Goal: Information Seeking & Learning: Learn about a topic

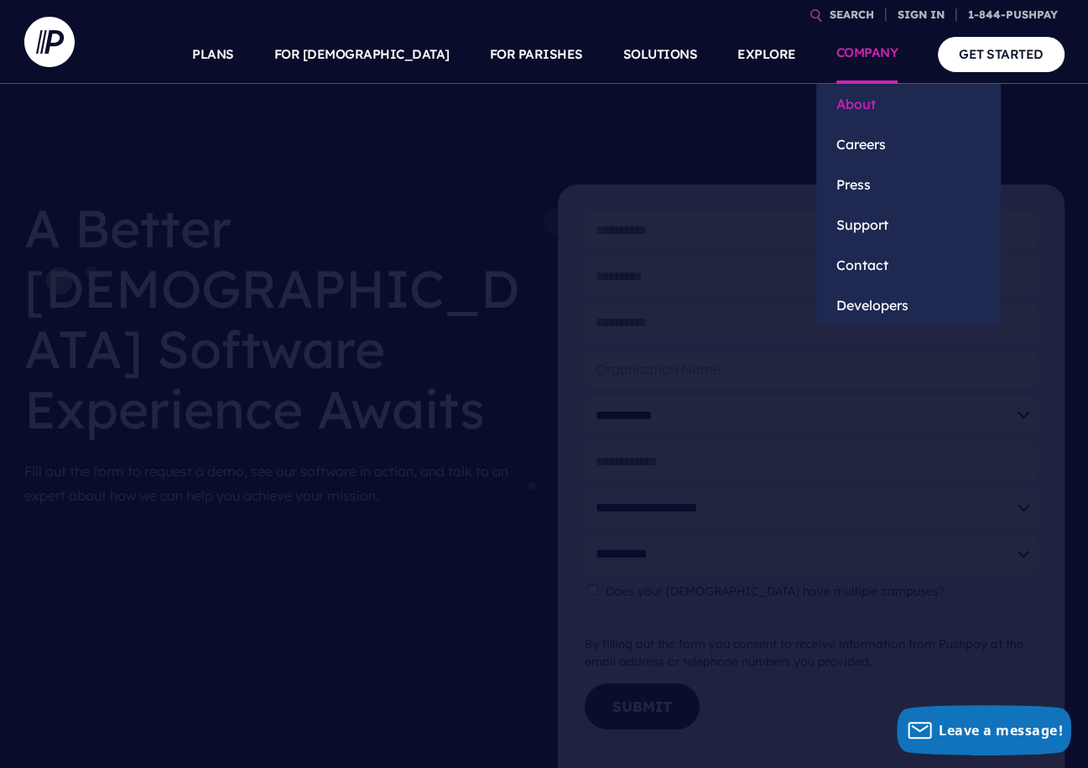
click at [851, 106] on link "About" at bounding box center [908, 104] width 184 height 40
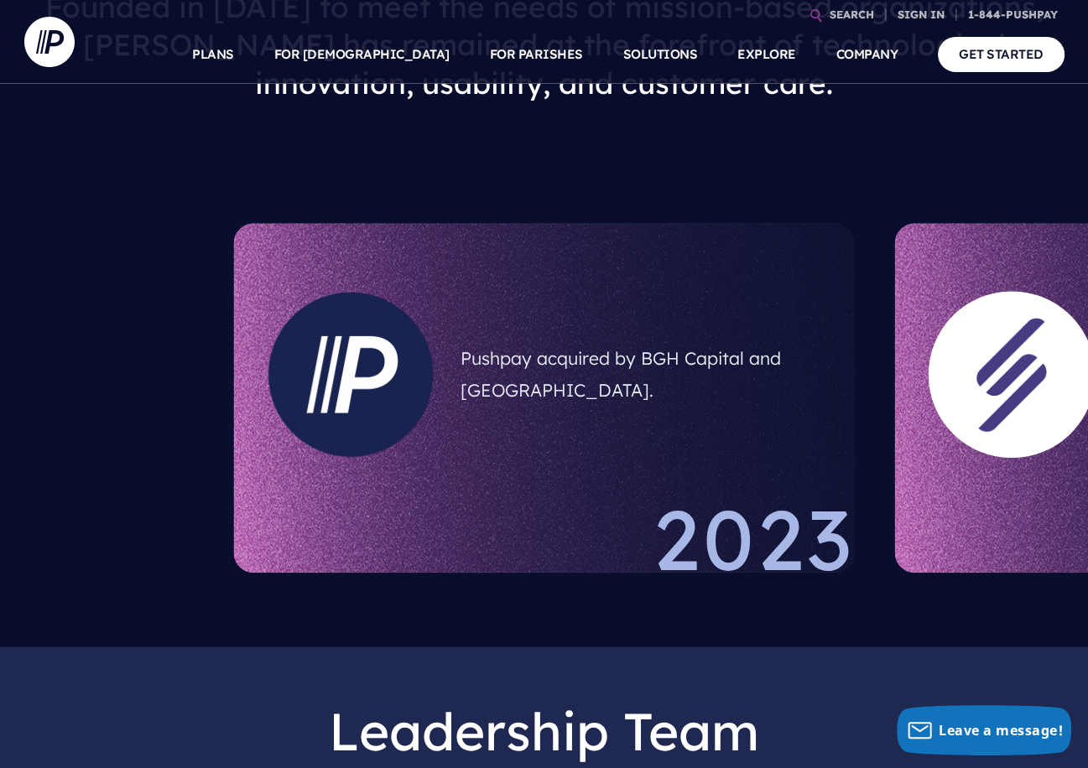
scroll to position [1057, 0]
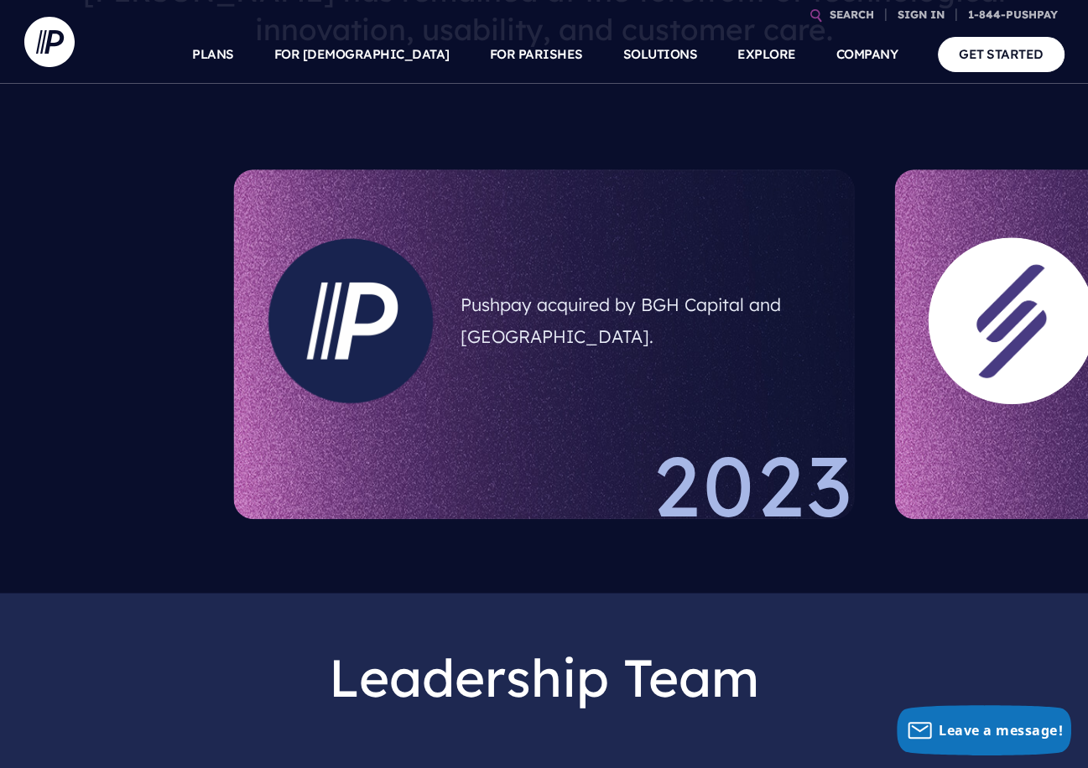
click at [727, 393] on div "Pushpay acquired by BGH Capital and Sixth Street. 2023 Launched ParishStaq™, ou…" at bounding box center [758, 344] width 1088 height 390
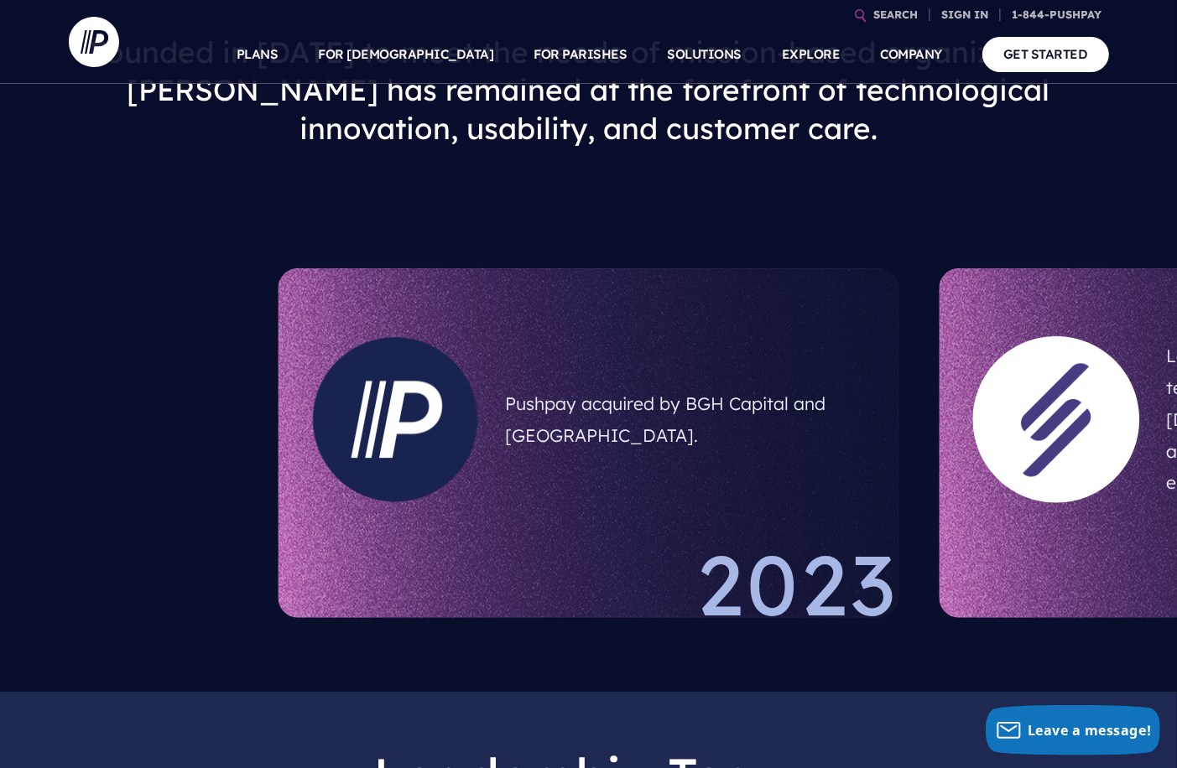
scroll to position [906, 0]
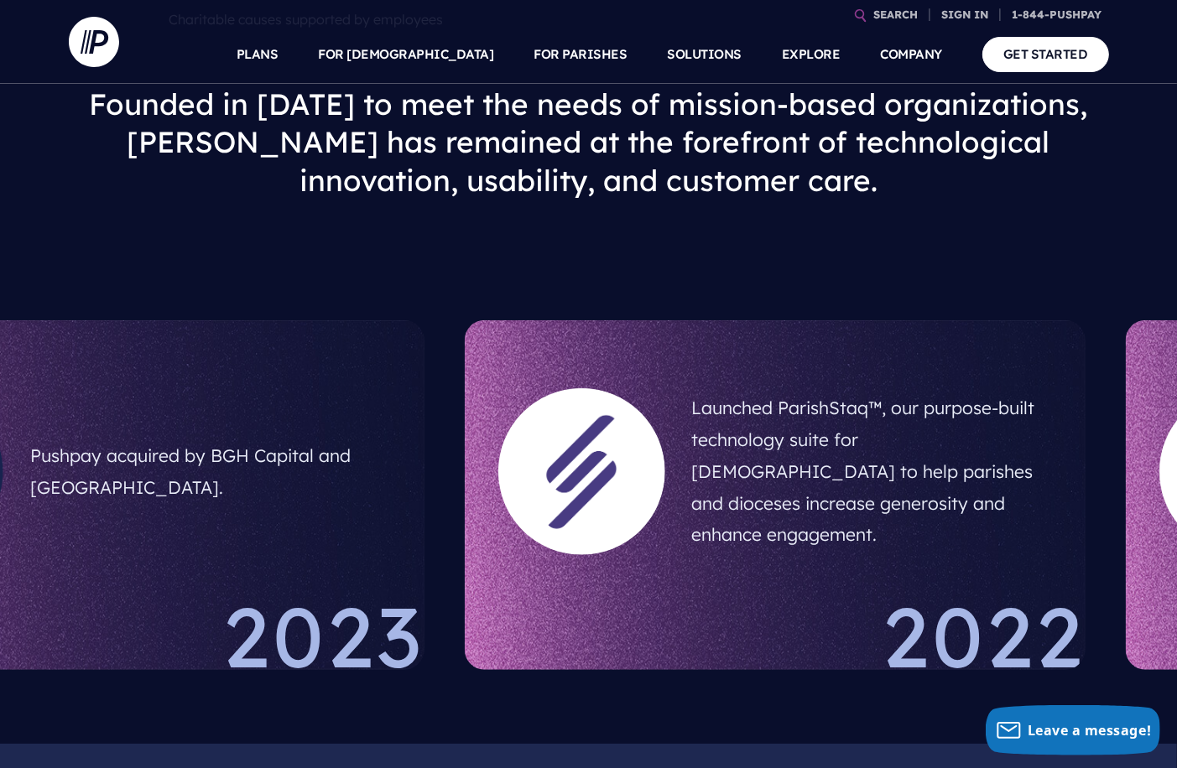
click at [398, 521] on div "Pushpay acquired by BGH Capital and Sixth Street. 2023 Launched ParishStaq™, ou…" at bounding box center [372, 495] width 1177 height 390
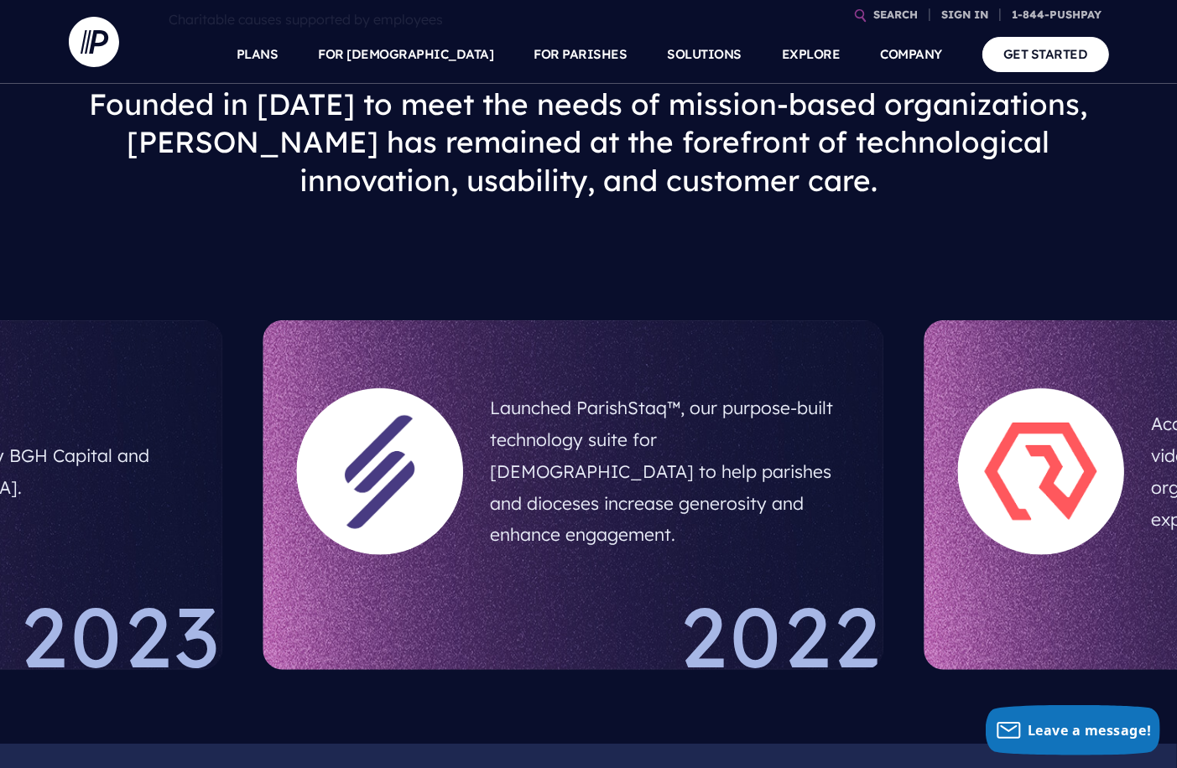
click at [957, 501] on div at bounding box center [1040, 471] width 167 height 167
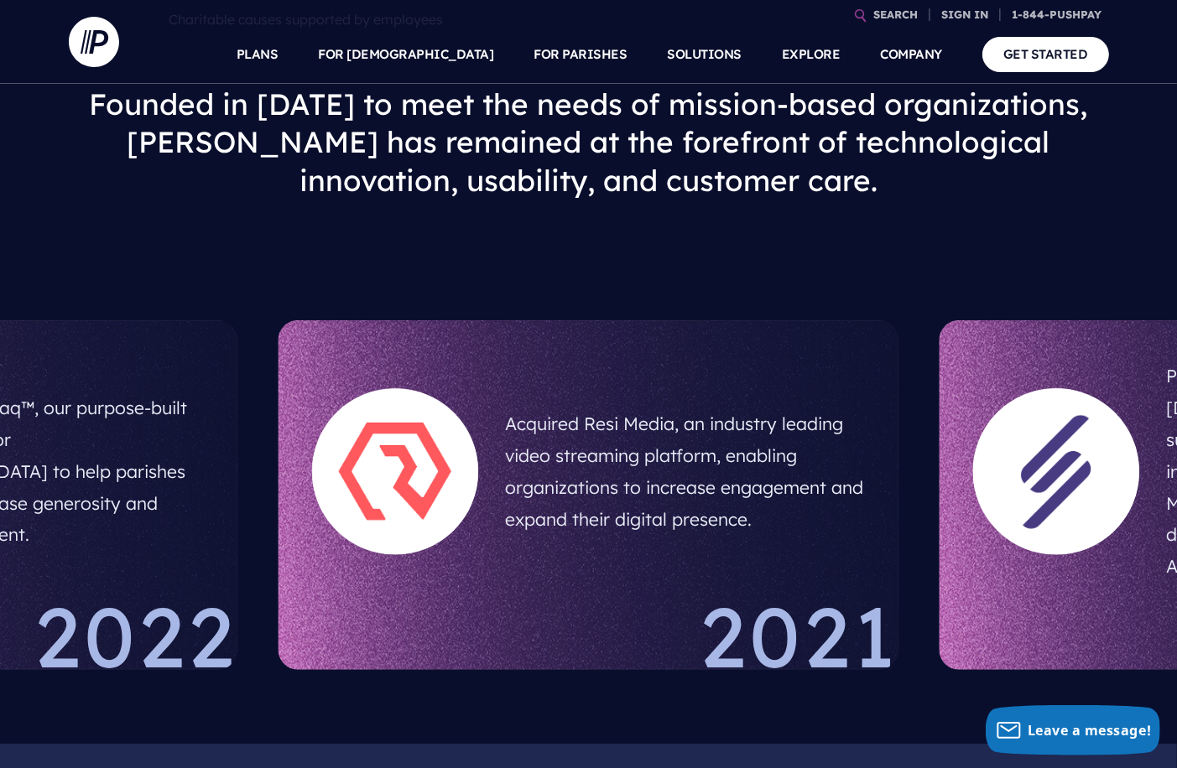
click at [973, 492] on div at bounding box center [1056, 471] width 167 height 167
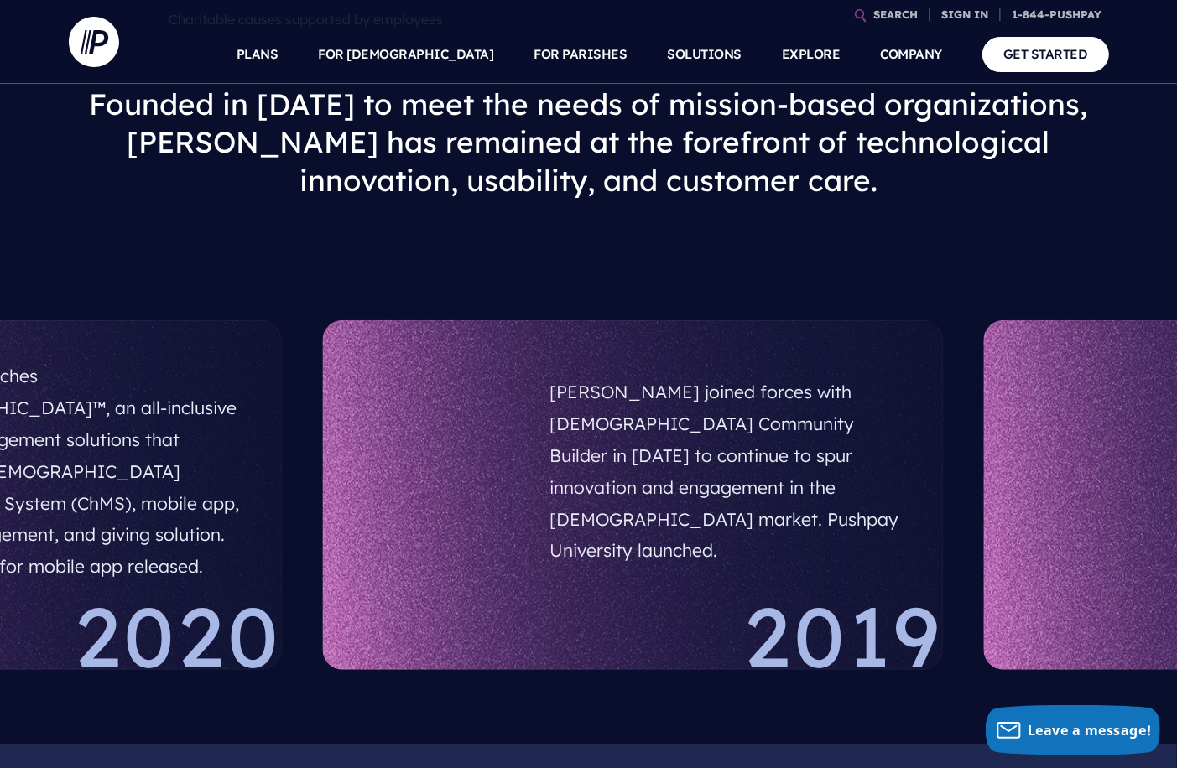
click at [450, 485] on div at bounding box center [439, 471] width 167 height 167
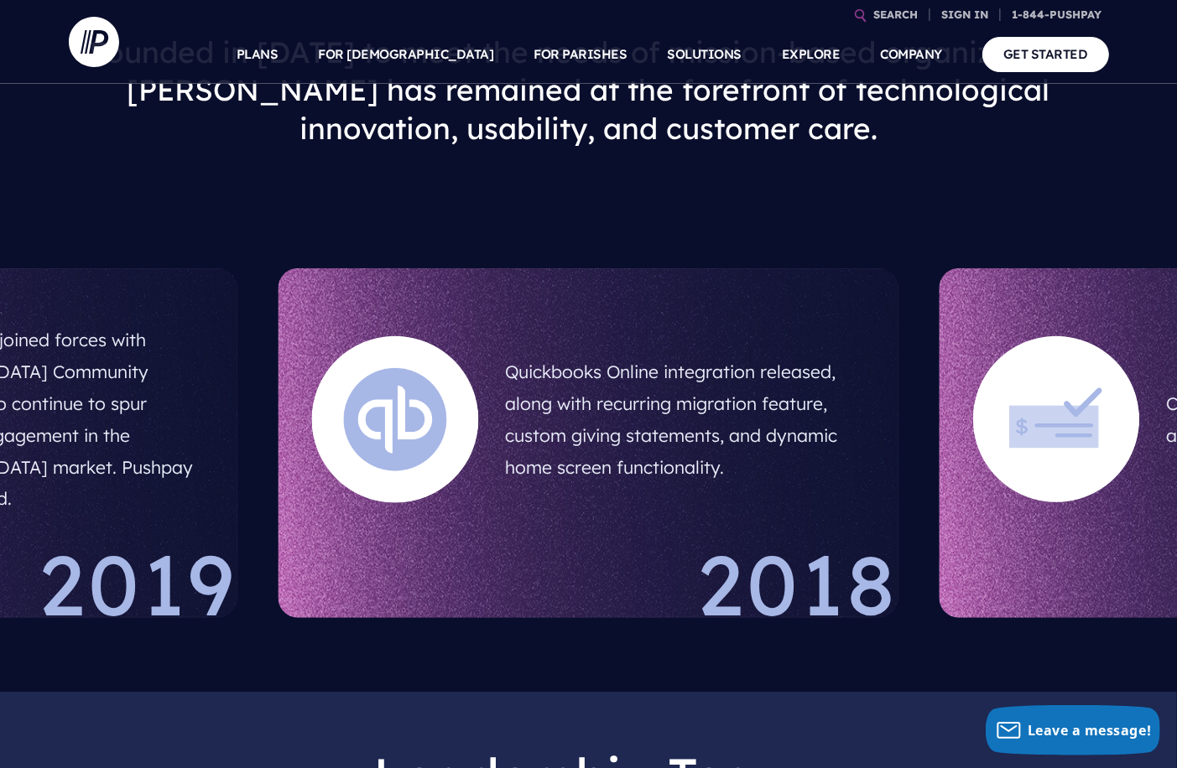
scroll to position [1090, 0]
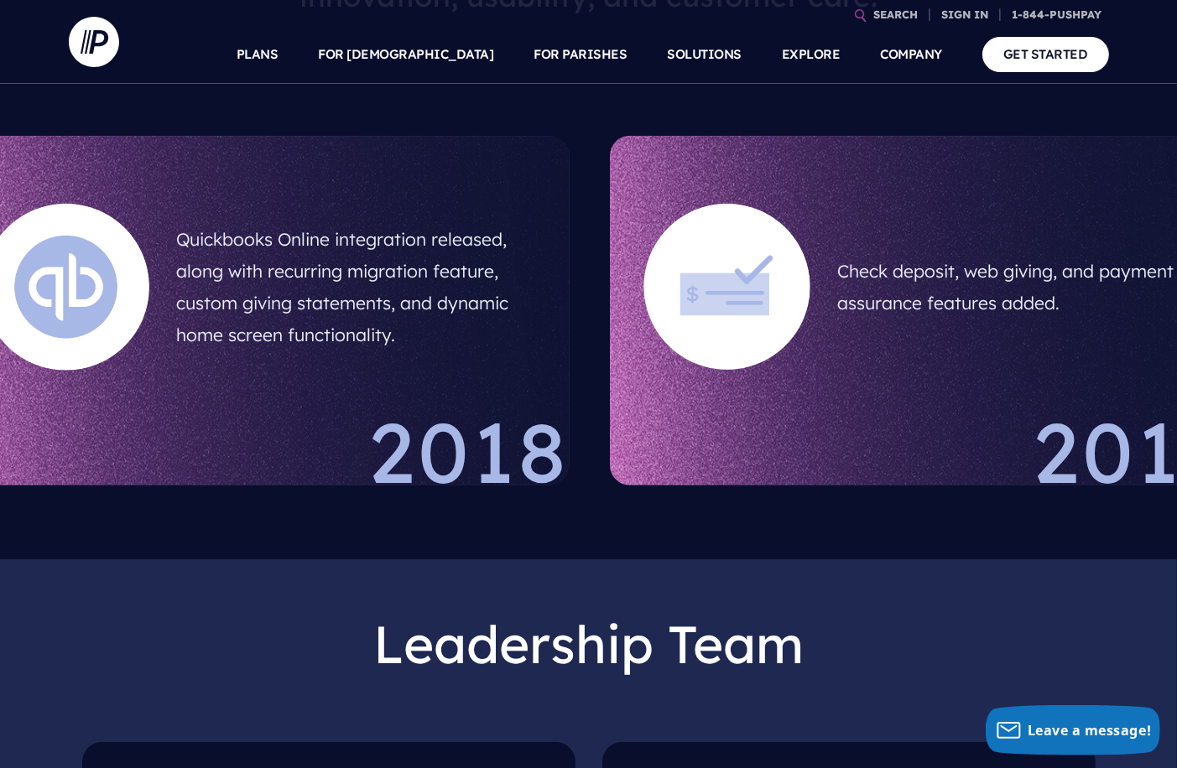
click at [630, 363] on div at bounding box center [727, 287] width 194 height 194
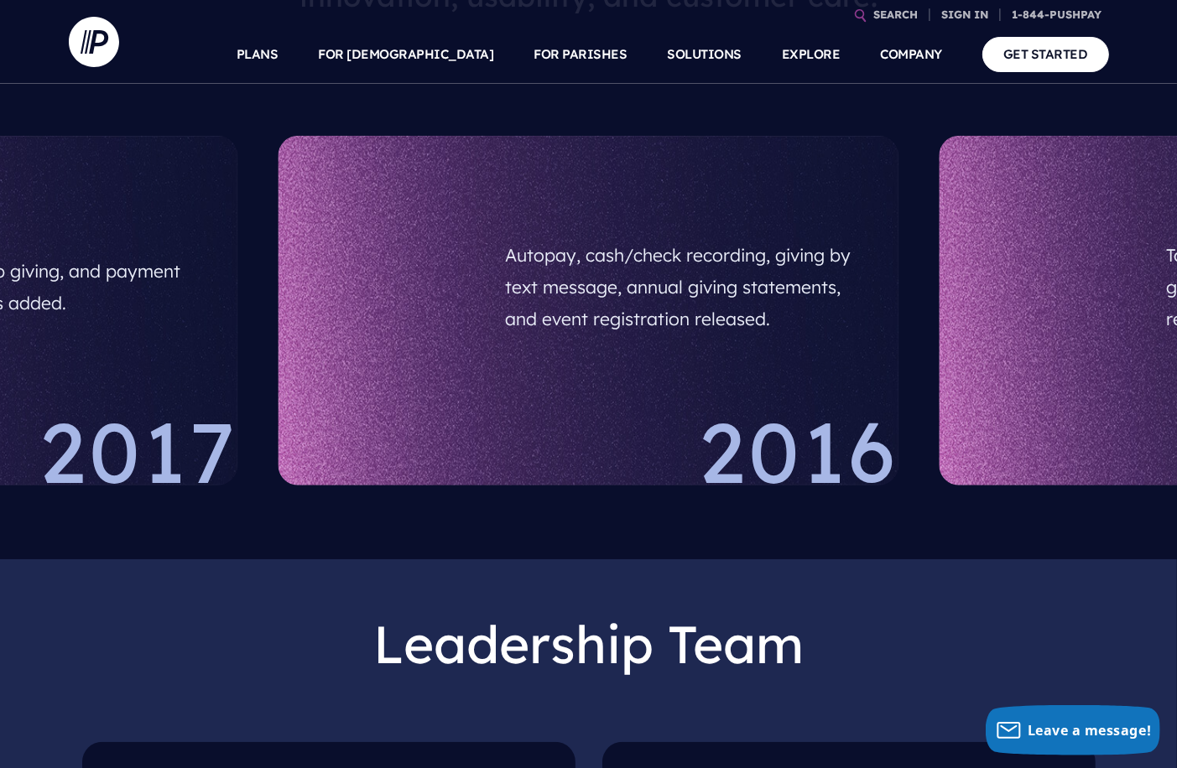
click at [899, 352] on div "Autopay, cash/check recording, giving by text message, annual giving statements…" at bounding box center [588, 311] width 621 height 350
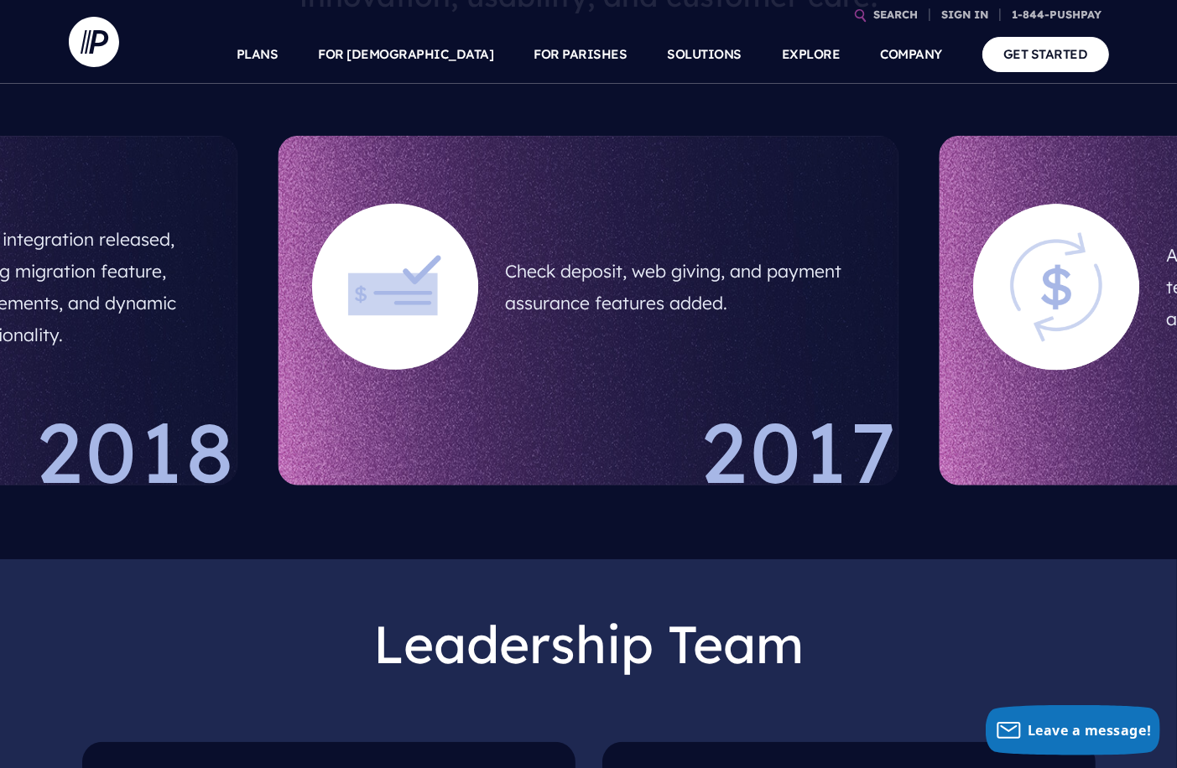
click at [492, 359] on div at bounding box center [396, 287] width 194 height 194
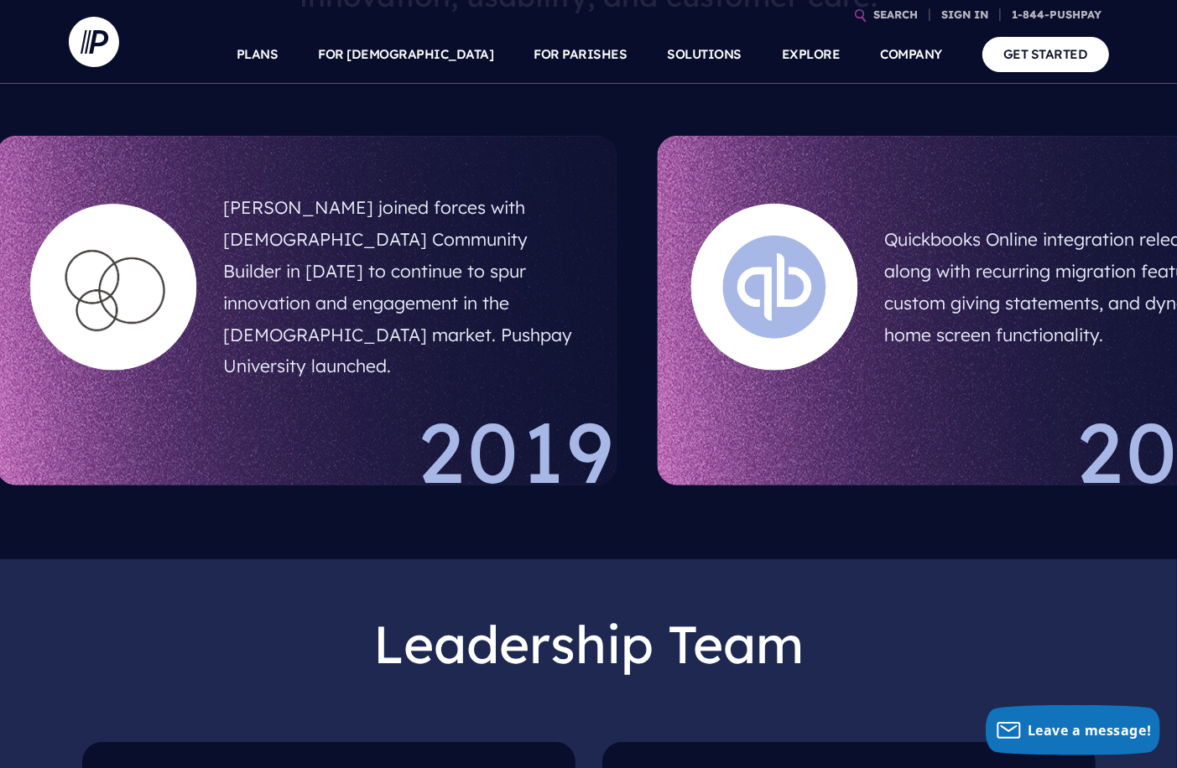
click at [858, 311] on div at bounding box center [774, 287] width 167 height 167
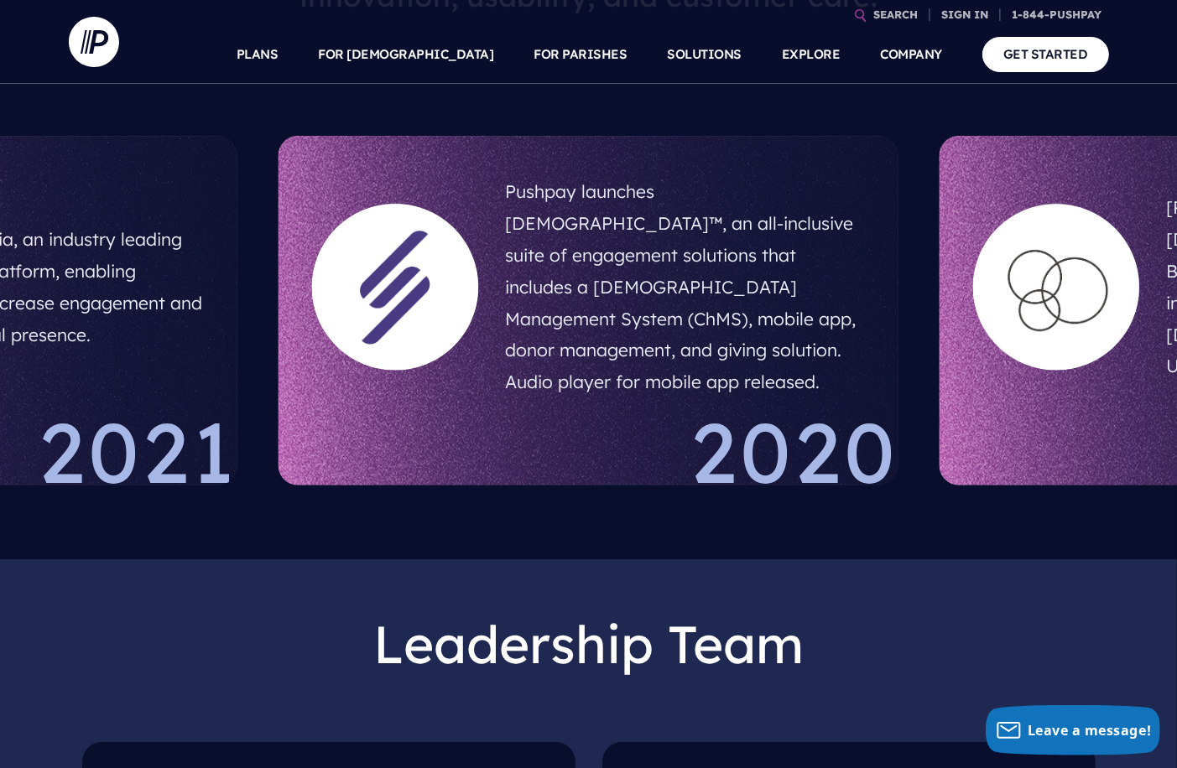
click at [899, 376] on div "Pushpay launches ChurchStaq™, an all-inclusive suite of engagement solutions th…" at bounding box center [588, 311] width 621 height 350
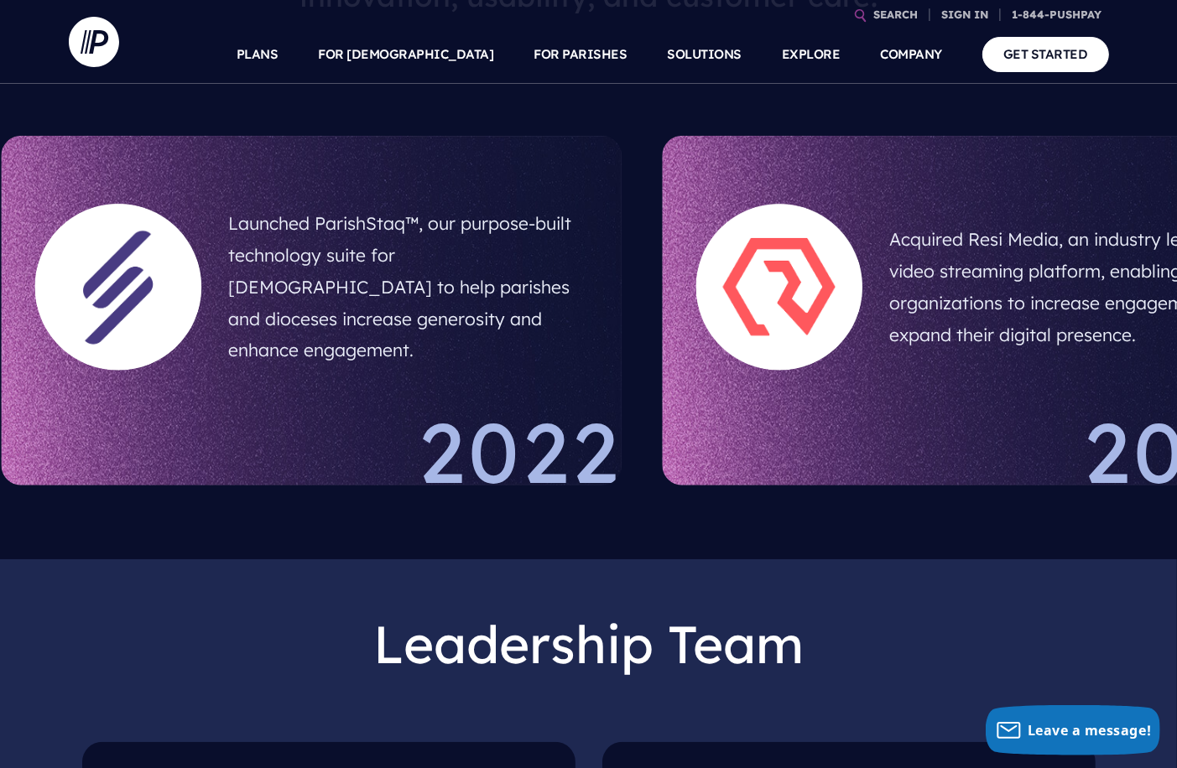
click at [901, 397] on div "Acquired Resi Media, an industry leading video streaming platform, enabling org…" at bounding box center [972, 311] width 621 height 350
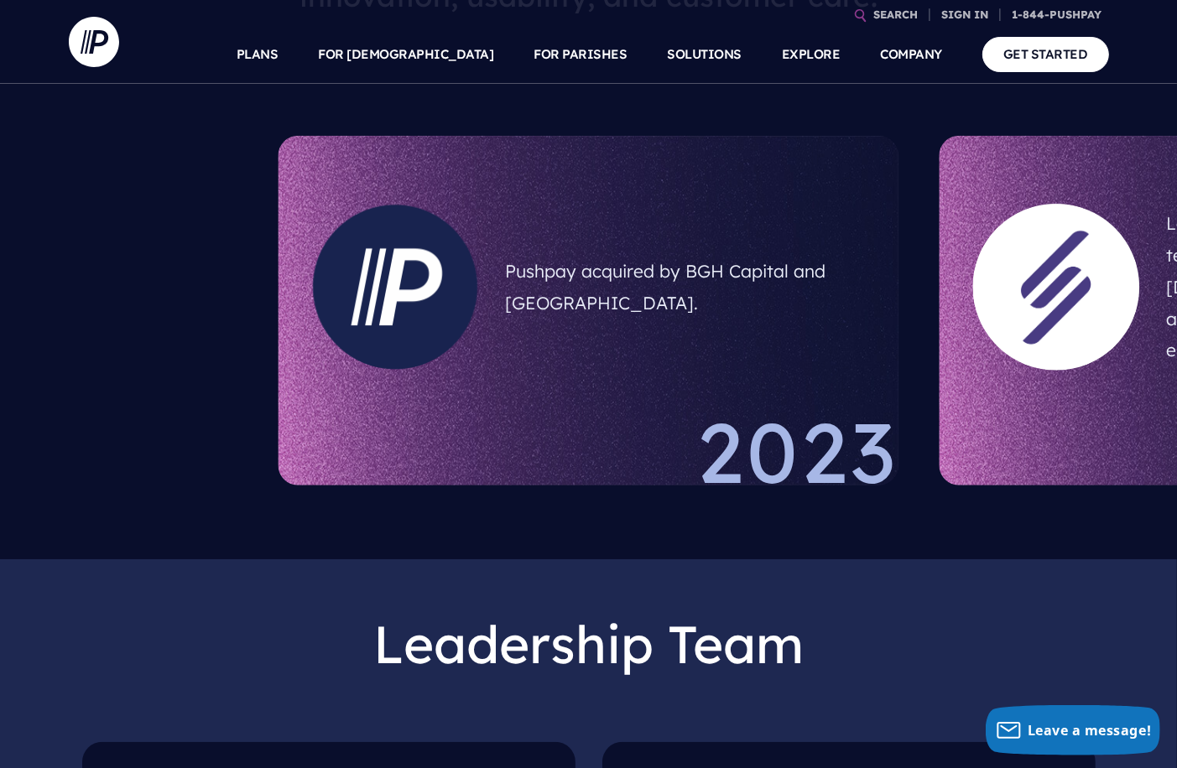
click at [787, 392] on div "Pushpay acquired by BGH Capital and Sixth Street. 2023" at bounding box center [588, 311] width 621 height 350
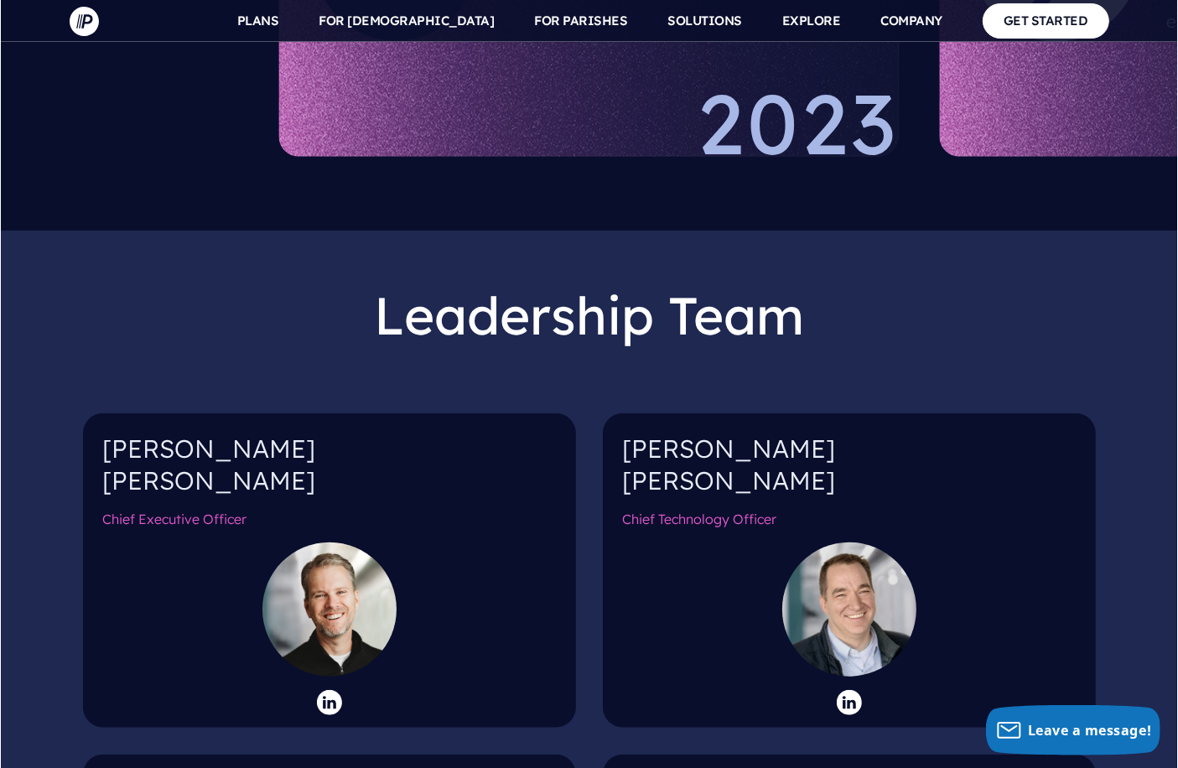
scroll to position [1543, 0]
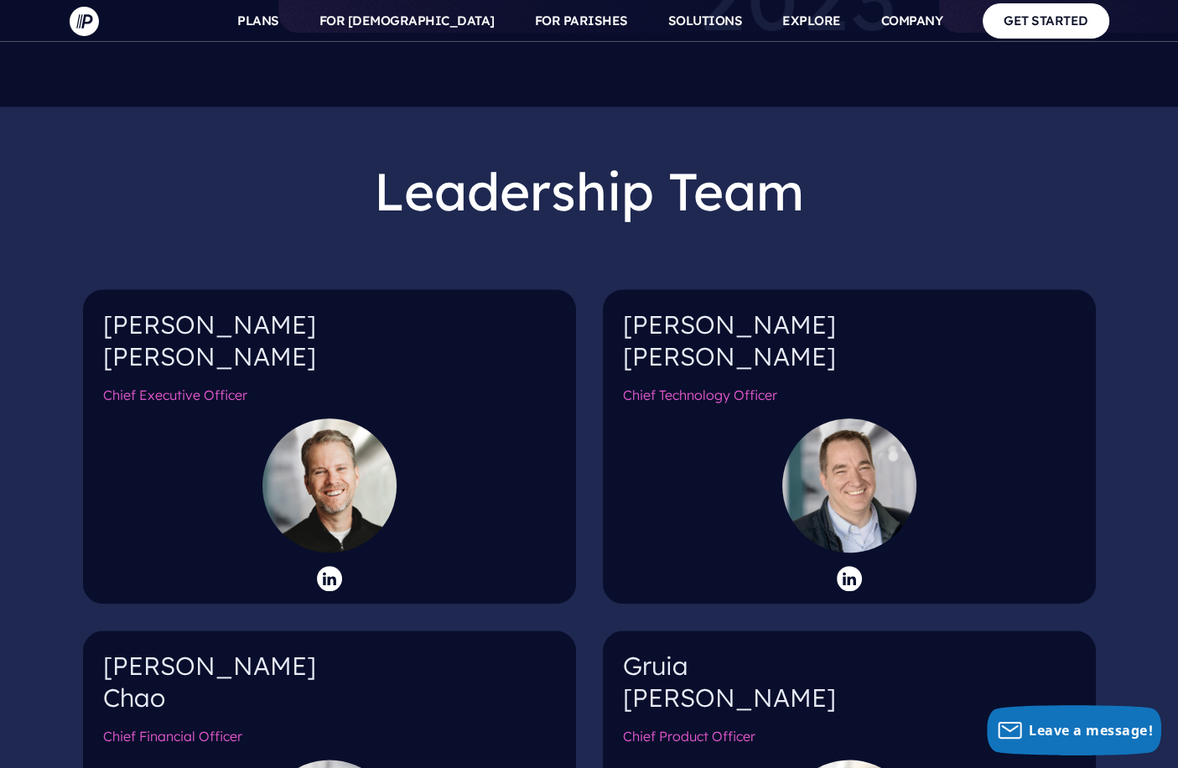
click at [966, 183] on h2 "Leadership Team" at bounding box center [589, 191] width 1013 height 89
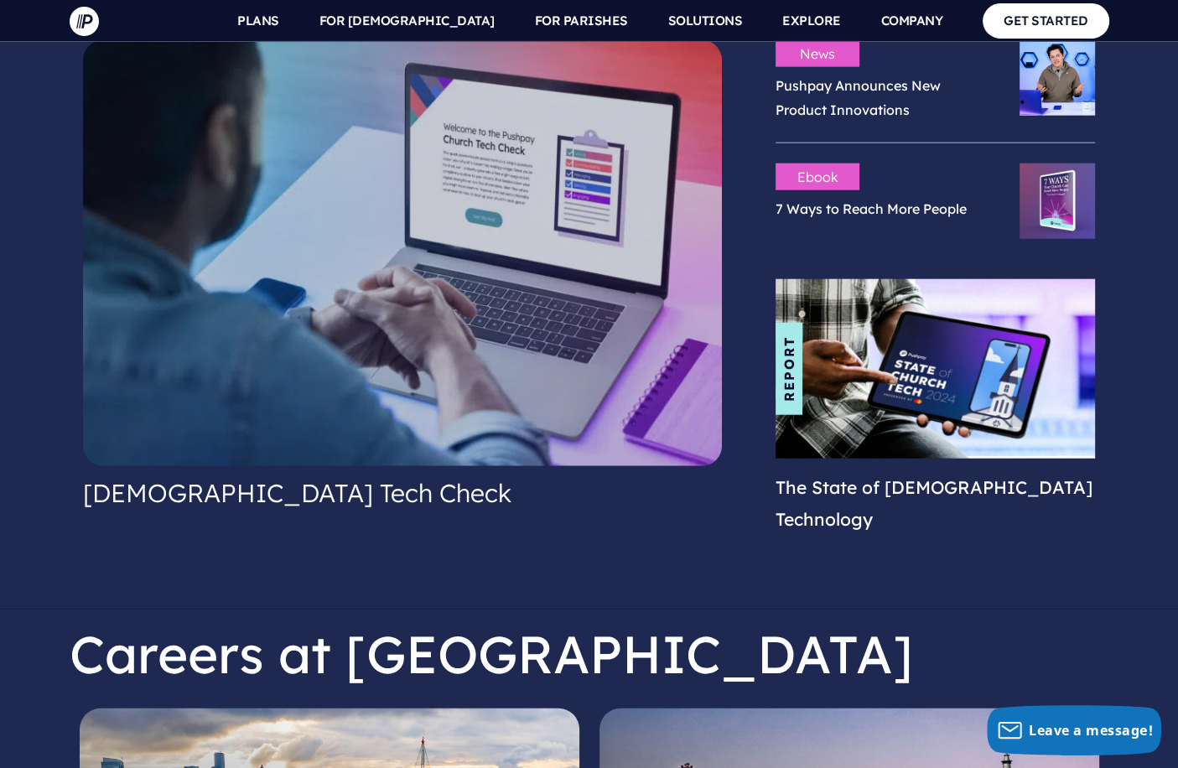
scroll to position [4260, 0]
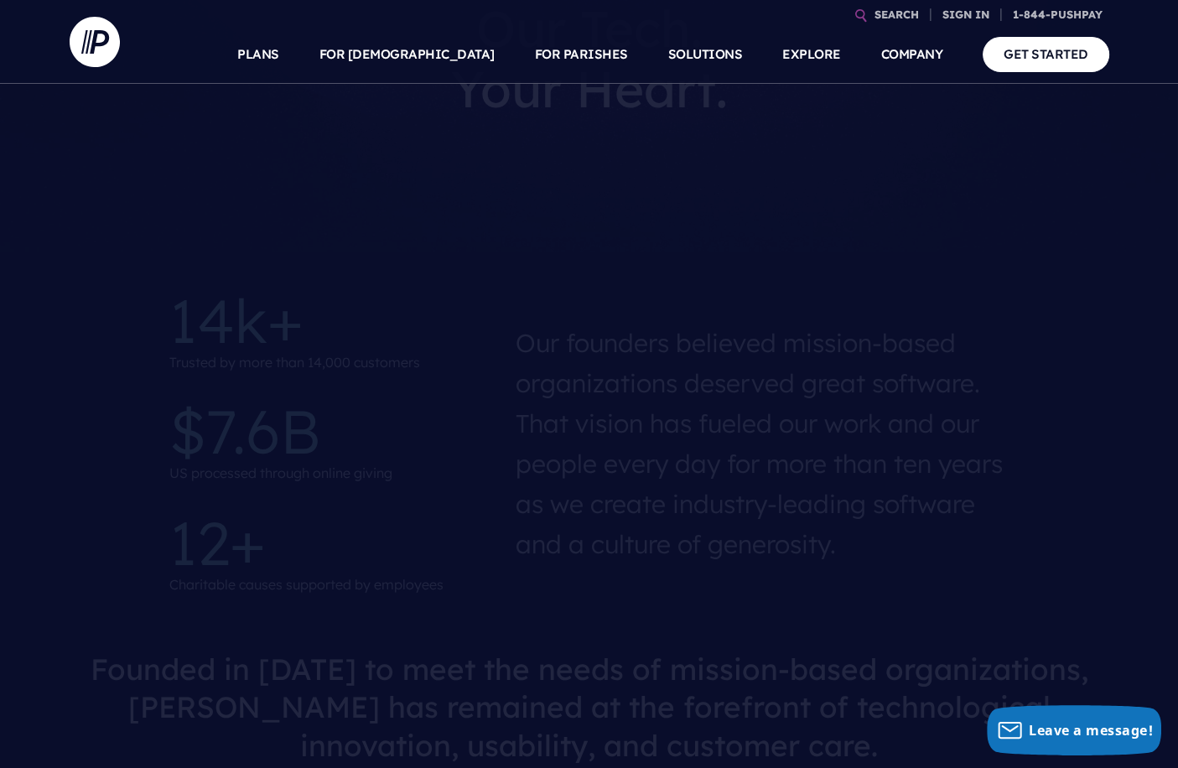
scroll to position [34, 0]
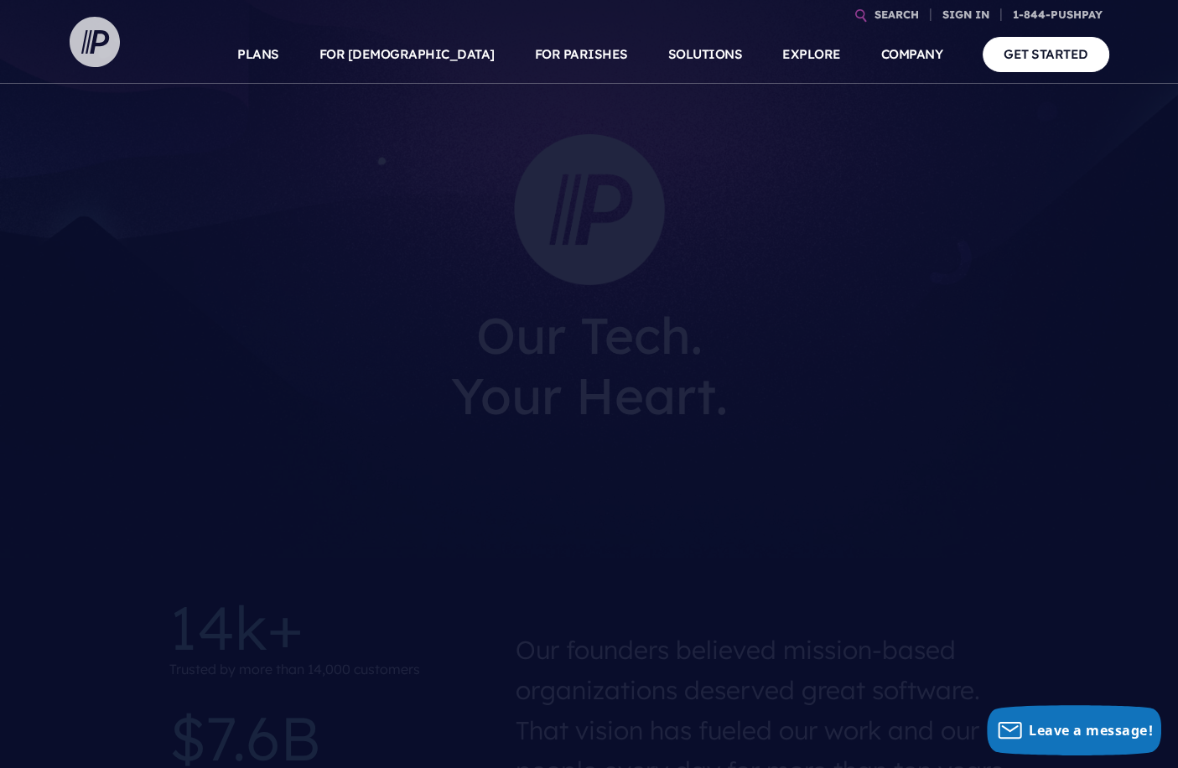
click at [106, 58] on img at bounding box center [95, 42] width 50 height 50
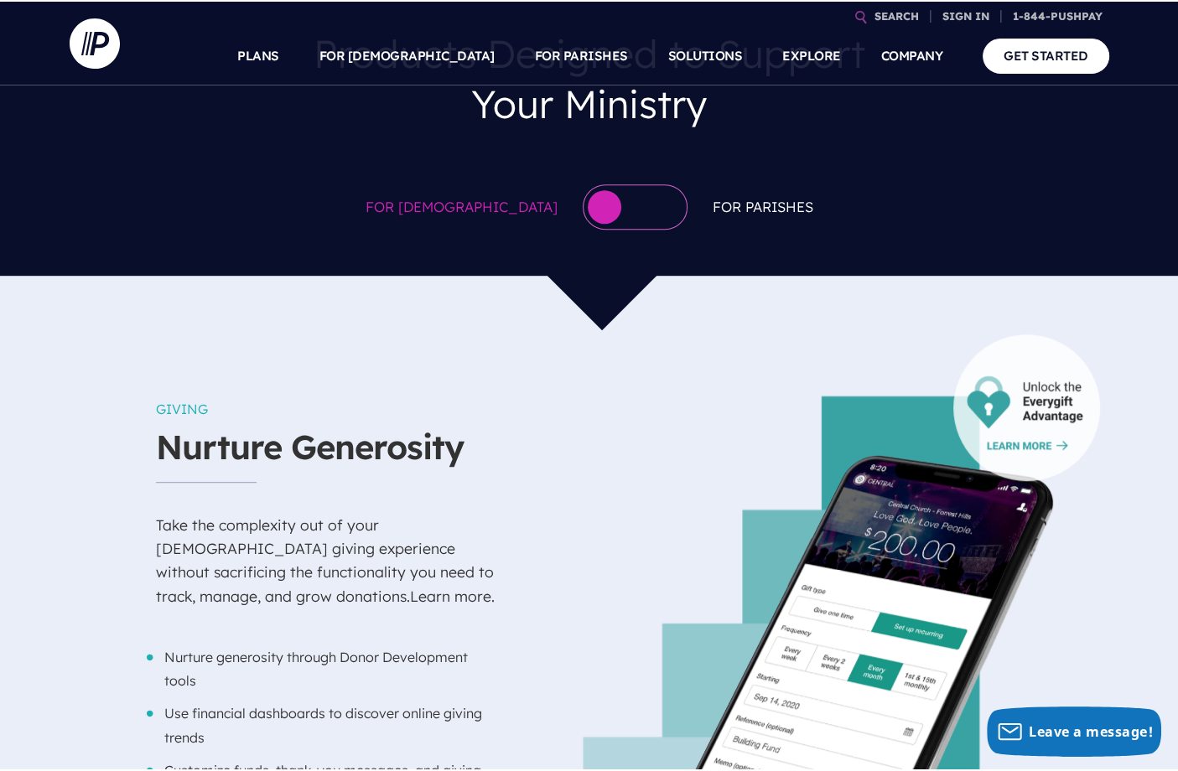
scroll to position [906, 0]
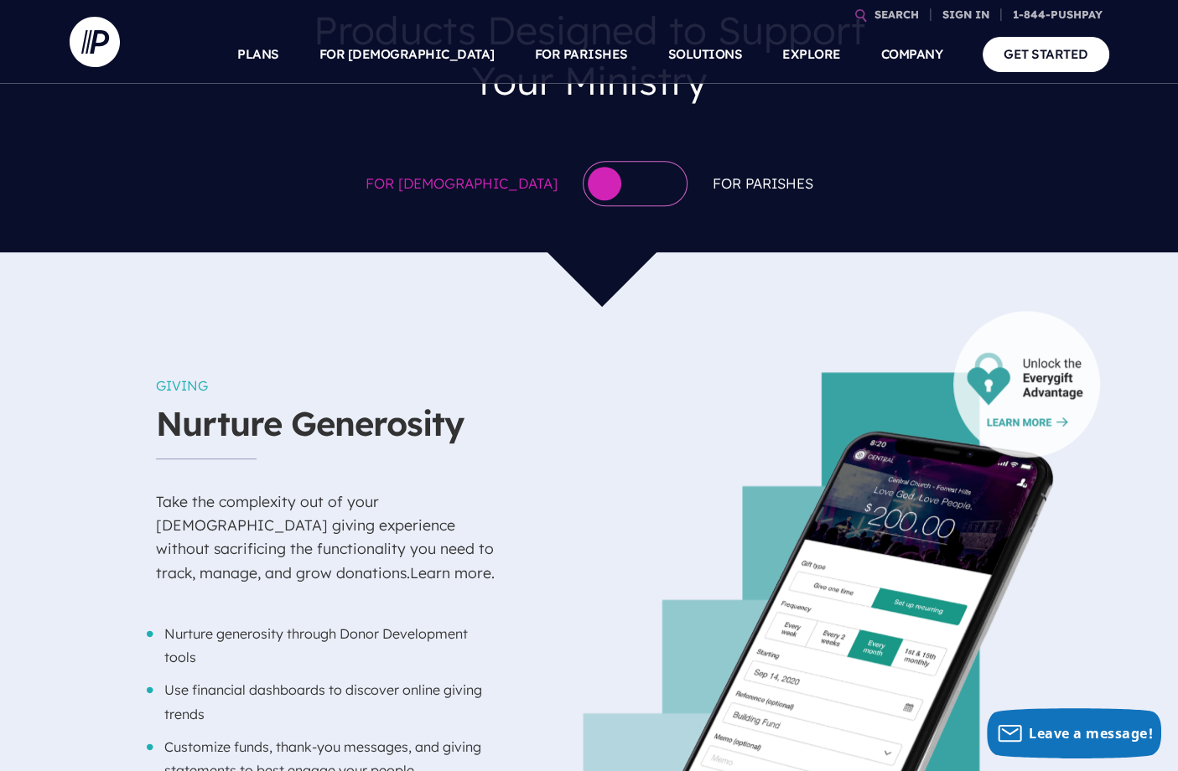
click at [610, 166] on div at bounding box center [635, 183] width 105 height 45
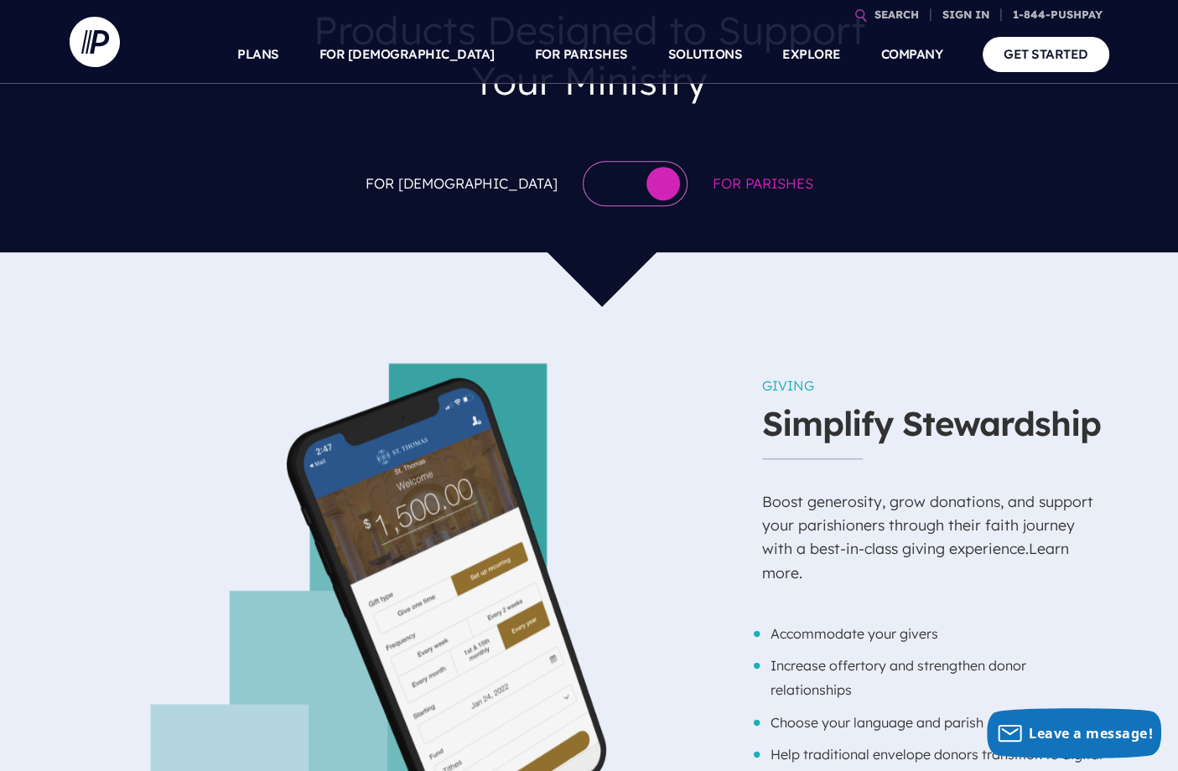
drag, startPoint x: 578, startPoint y: 153, endPoint x: 578, endPoint y: 166, distance: 13.4
click at [578, 158] on div "For Churches For Parishes" at bounding box center [589, 183] width 1178 height 79
click at [583, 181] on div at bounding box center [635, 183] width 105 height 45
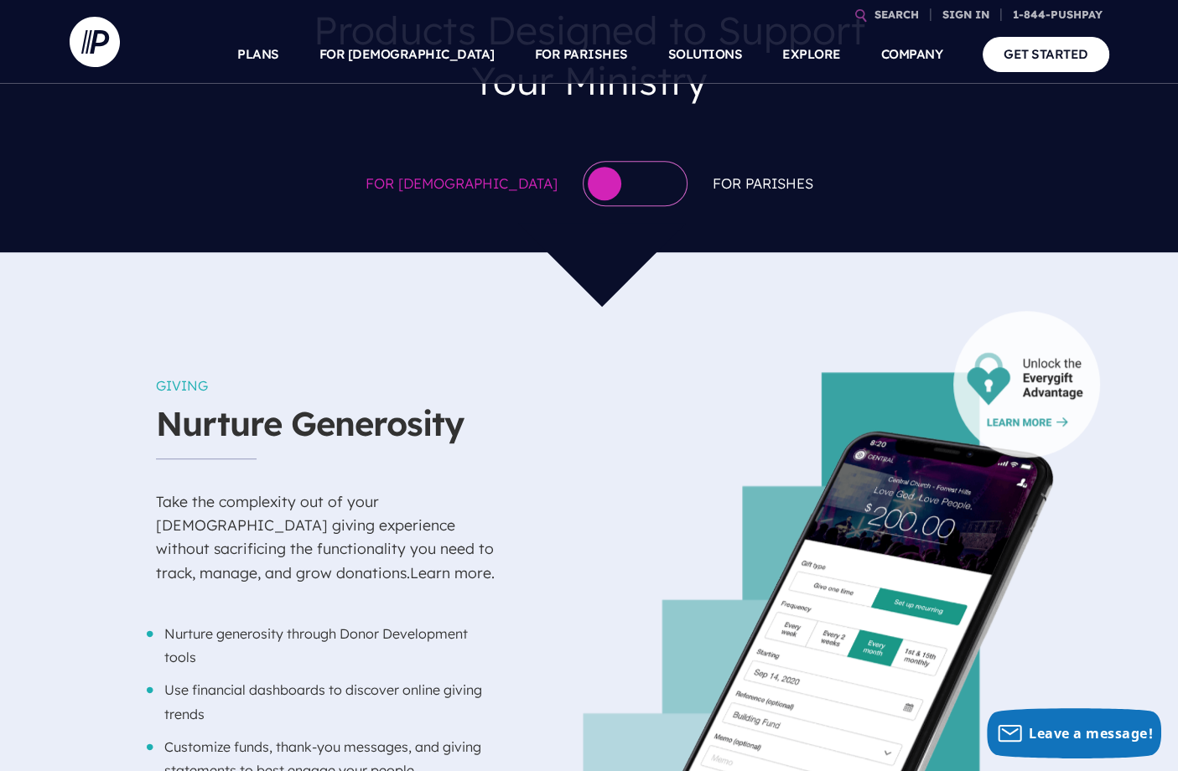
click at [583, 181] on div at bounding box center [635, 183] width 105 height 45
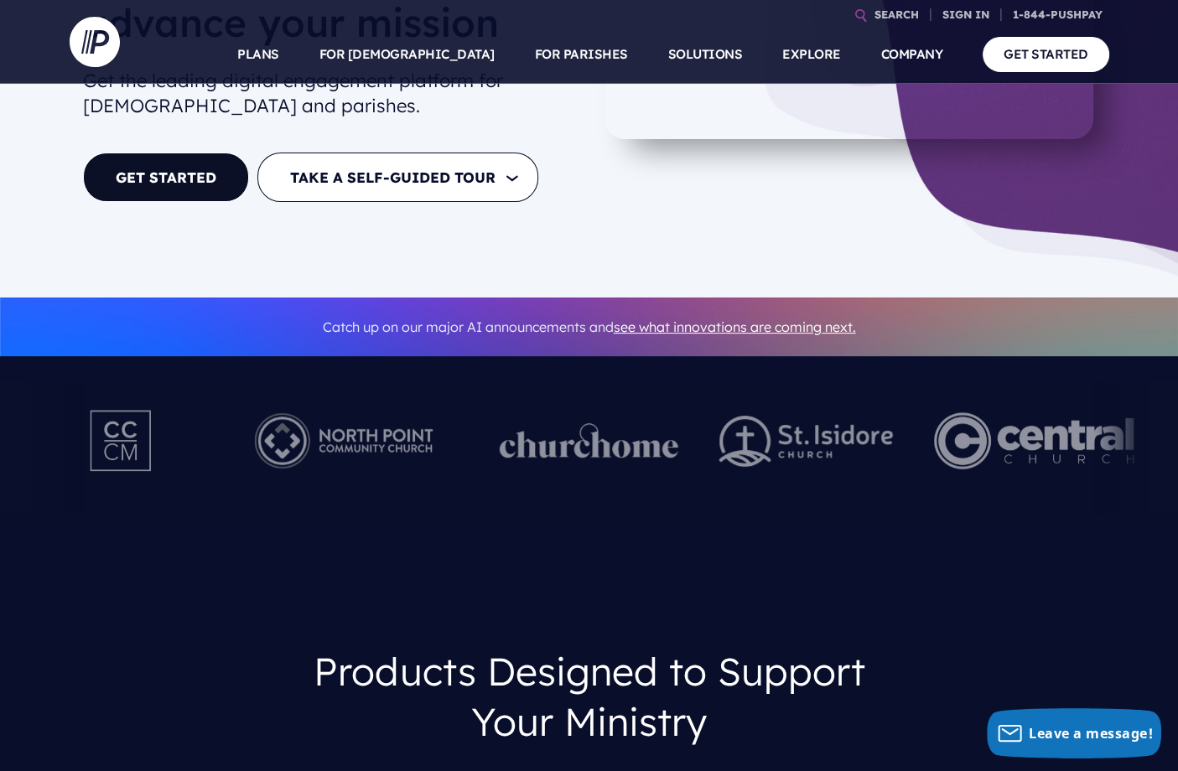
scroll to position [0, 0]
